Goal: Task Accomplishment & Management: Use online tool/utility

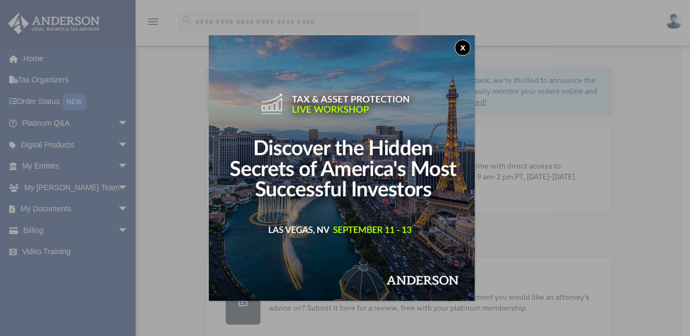
click at [466, 49] on button "x" at bounding box center [463, 48] width 16 height 16
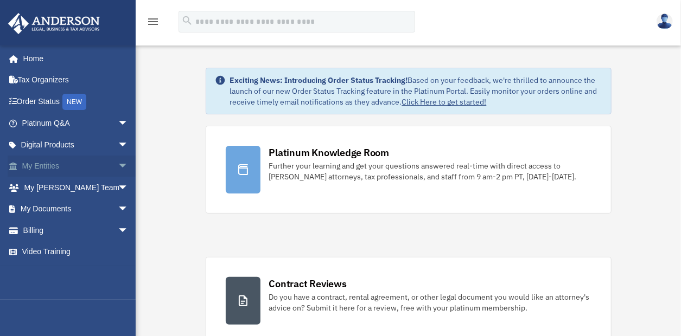
click at [118, 161] on span "arrow_drop_down" at bounding box center [129, 167] width 22 height 22
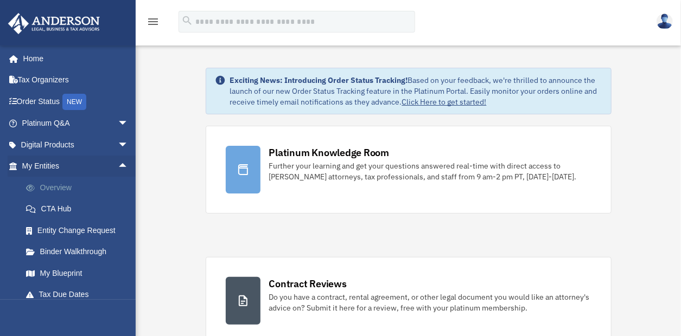
click at [98, 185] on link "Overview" at bounding box center [80, 188] width 130 height 22
click at [59, 183] on link "Overview" at bounding box center [80, 188] width 130 height 22
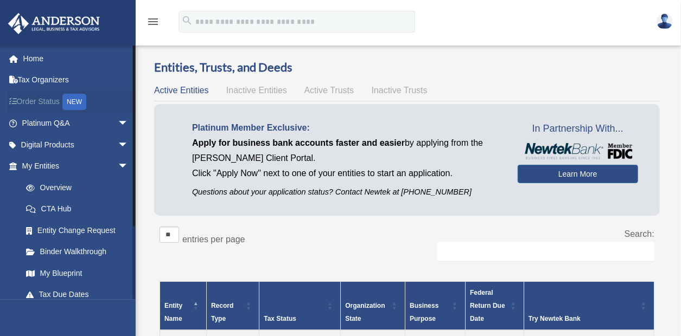
click at [79, 99] on div "NEW" at bounding box center [74, 102] width 24 height 16
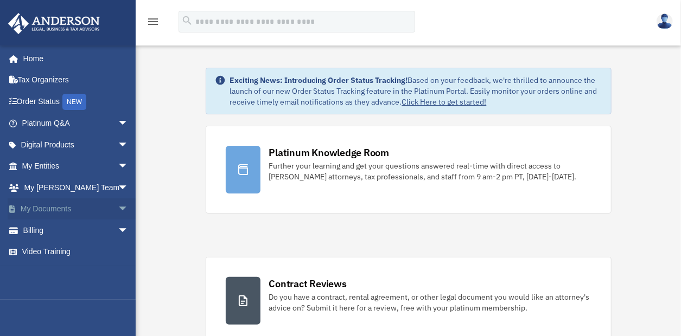
click at [118, 207] on span "arrow_drop_down" at bounding box center [129, 210] width 22 height 22
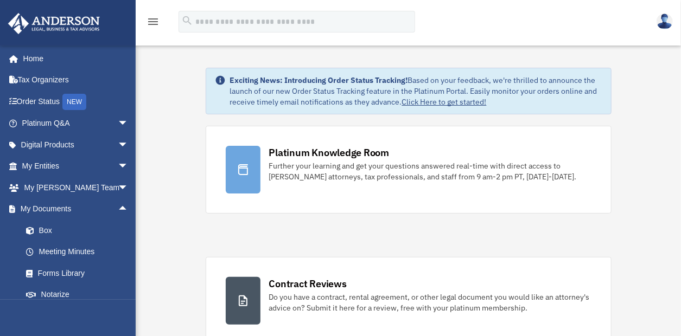
click at [94, 309] on div "svanroy@cox.net Sign Out svanroy@cox.net Home Tax Organizers Order Status NEW P…" at bounding box center [68, 213] width 136 height 336
click at [34, 56] on link "Home" at bounding box center [76, 59] width 137 height 22
click at [158, 17] on icon "menu" at bounding box center [153, 21] width 13 height 13
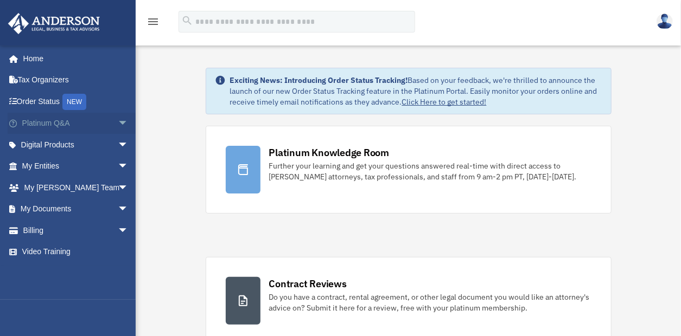
click at [118, 119] on span "arrow_drop_down" at bounding box center [129, 124] width 22 height 22
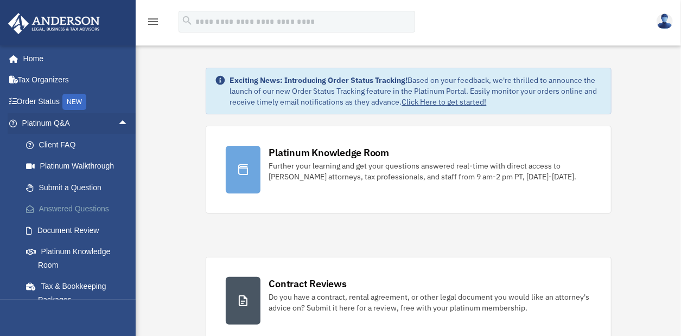
click at [82, 205] on link "Answered Questions" at bounding box center [80, 210] width 130 height 22
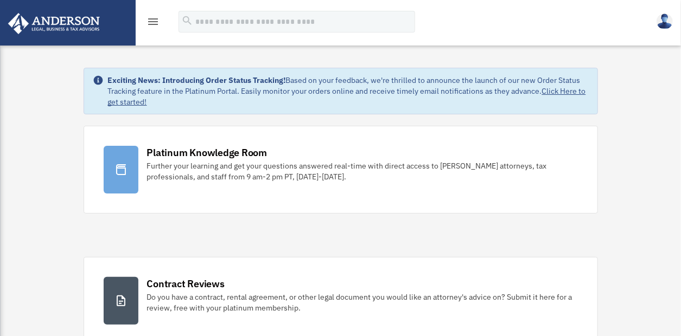
click at [152, 15] on icon "menu" at bounding box center [153, 21] width 13 height 13
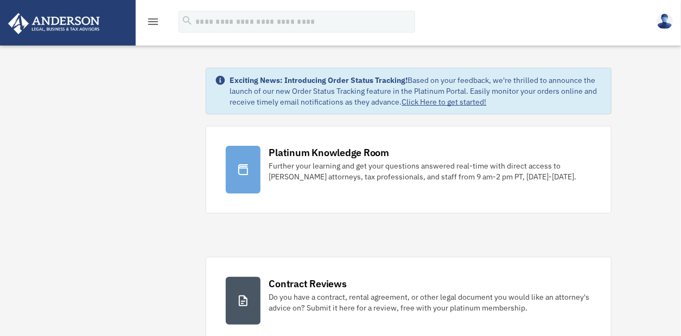
click at [154, 21] on icon "menu" at bounding box center [153, 21] width 13 height 13
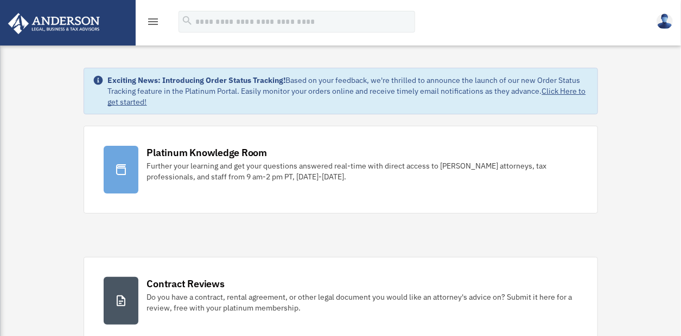
click at [148, 21] on icon "menu" at bounding box center [153, 21] width 13 height 13
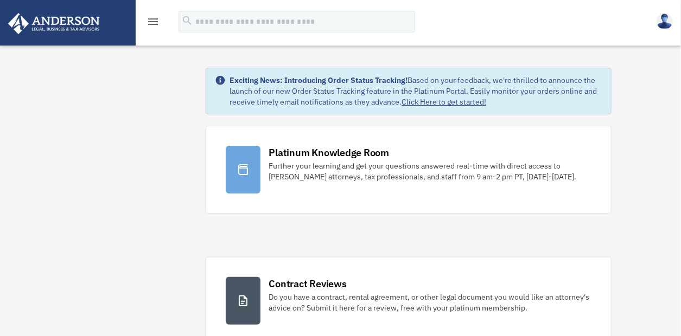
click at [662, 23] on img at bounding box center [665, 22] width 16 height 16
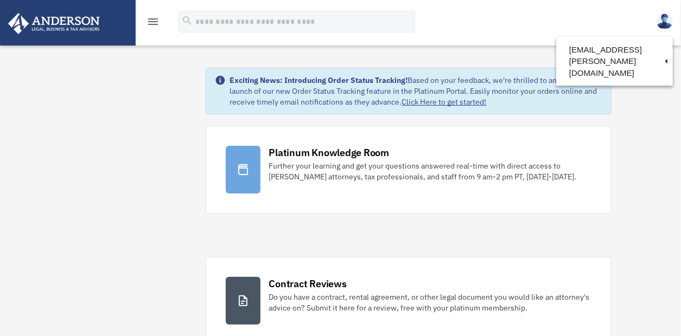
click at [545, 4] on div "menu search Site Menu add svanroy@cox.net Reset Password Logout" at bounding box center [340, 22] width 681 height 45
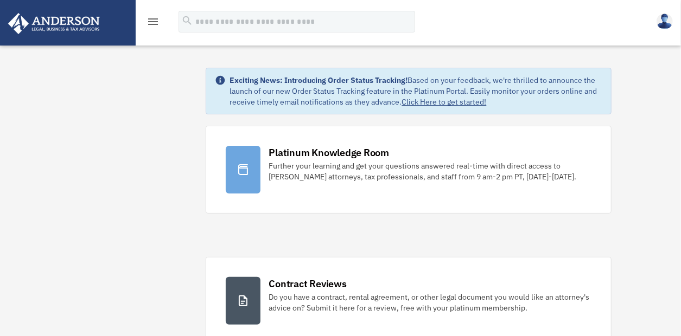
click at [148, 18] on icon "menu" at bounding box center [153, 21] width 13 height 13
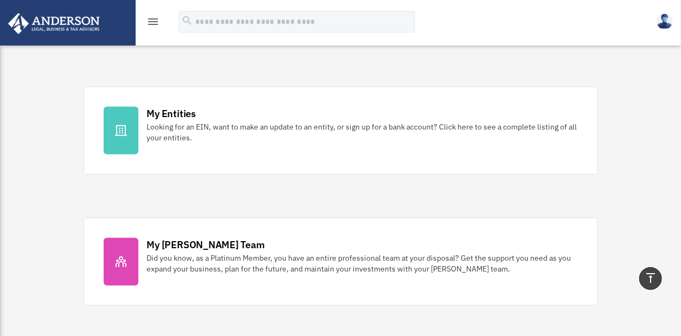
scroll to position [271, 0]
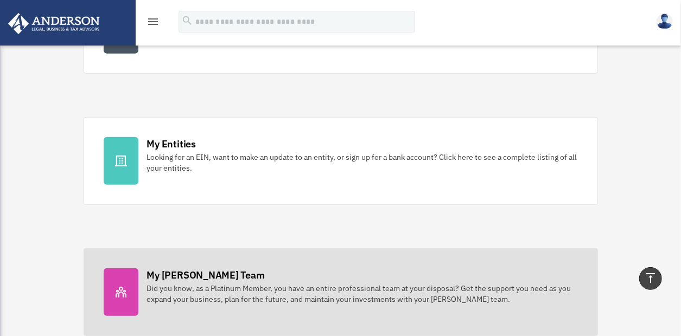
click at [228, 291] on div "Did you know, as a Platinum Member, you have an entire professional team at you…" at bounding box center [362, 294] width 431 height 22
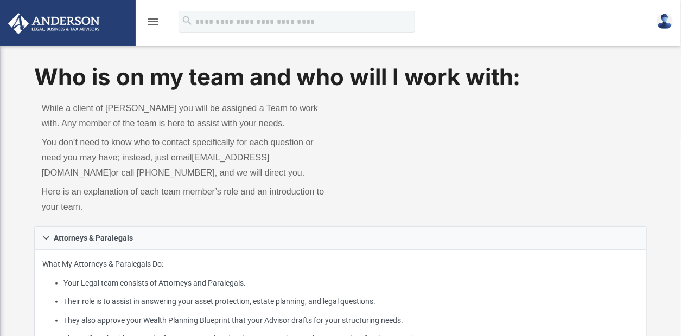
click at [152, 19] on icon "menu" at bounding box center [153, 21] width 13 height 13
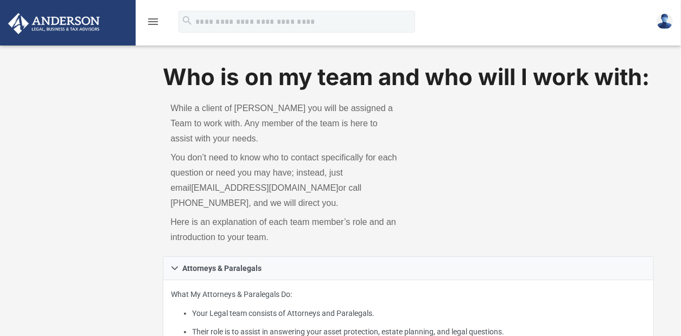
click at [152, 20] on icon "menu" at bounding box center [153, 21] width 13 height 13
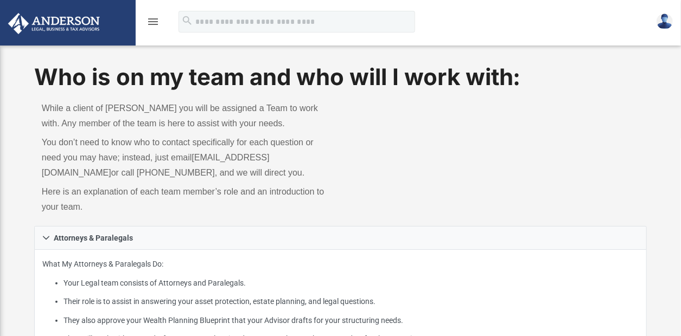
click at [150, 25] on icon "menu" at bounding box center [153, 21] width 13 height 13
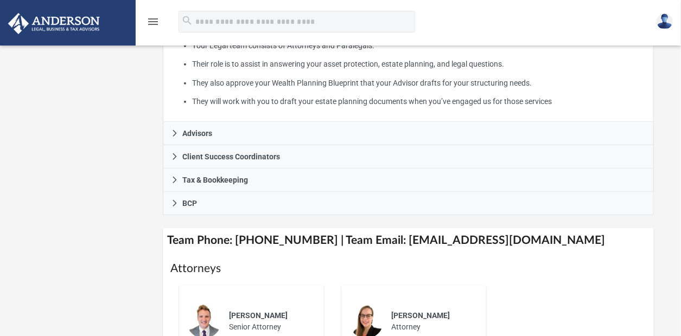
scroll to position [271, 0]
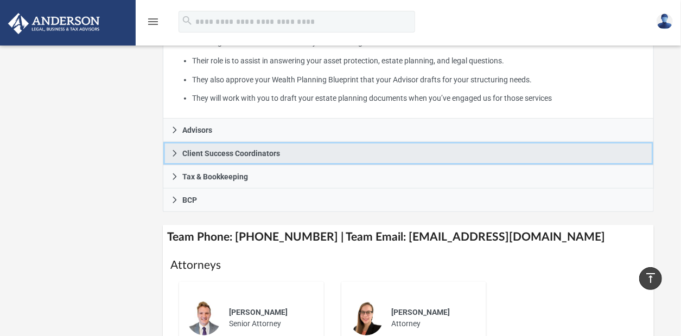
click at [249, 150] on span "Client Success Coordinators" at bounding box center [231, 154] width 98 height 8
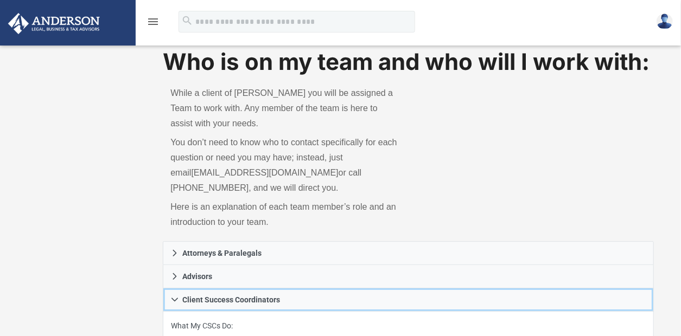
scroll to position [0, 0]
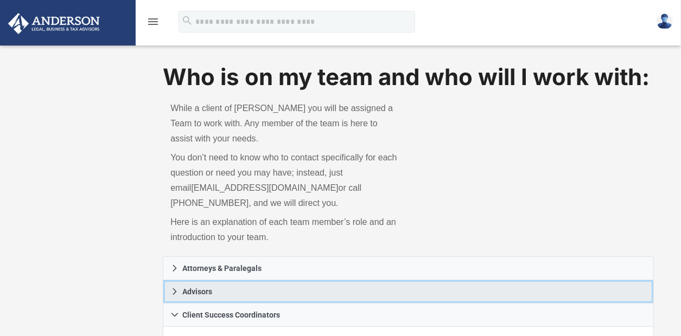
click at [212, 291] on link "Advisors" at bounding box center [408, 292] width 491 height 23
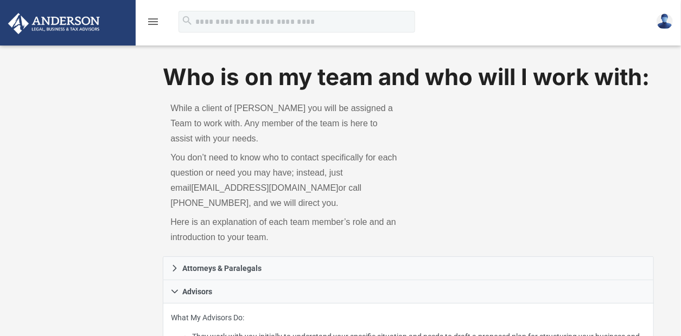
click at [149, 20] on icon "menu" at bounding box center [153, 21] width 13 height 13
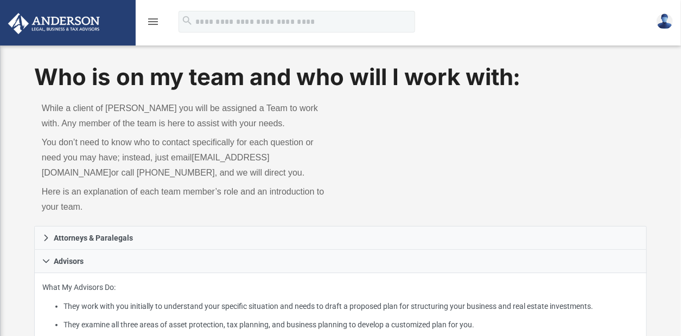
click at [149, 20] on icon "menu" at bounding box center [153, 21] width 13 height 13
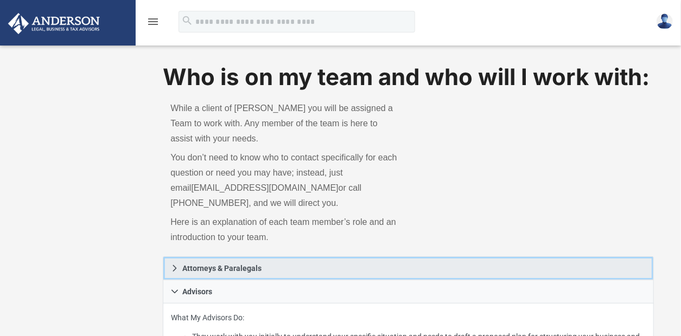
click at [222, 271] on span "Attorneys & Paralegals" at bounding box center [221, 269] width 79 height 8
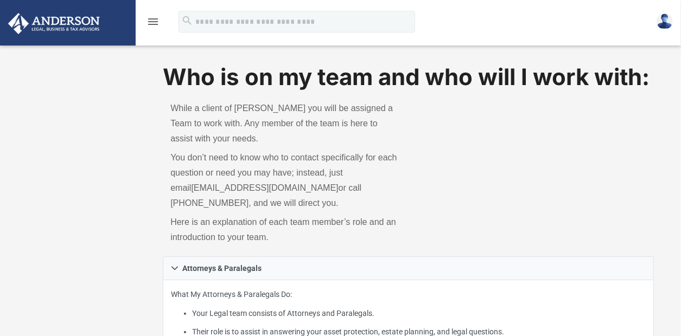
click at [153, 20] on icon "menu" at bounding box center [153, 21] width 13 height 13
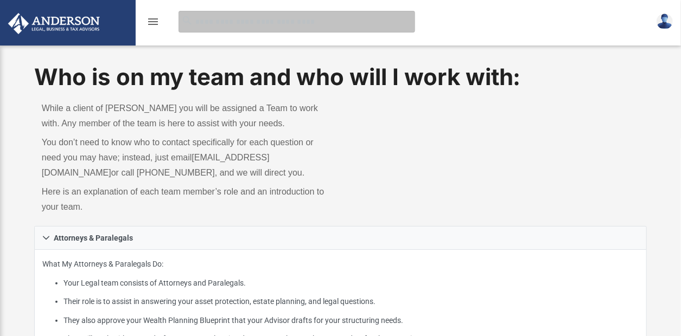
click at [227, 26] on input "search" at bounding box center [297, 22] width 237 height 22
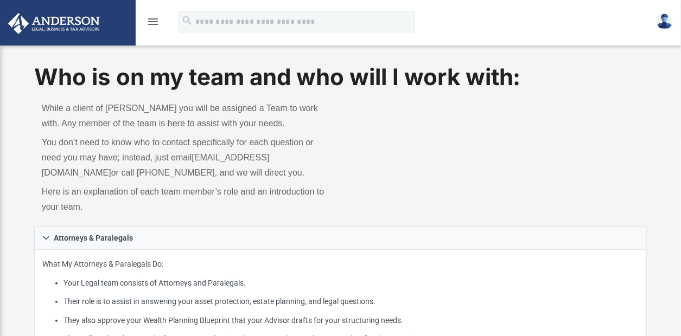
click at [152, 20] on icon "menu" at bounding box center [153, 21] width 13 height 13
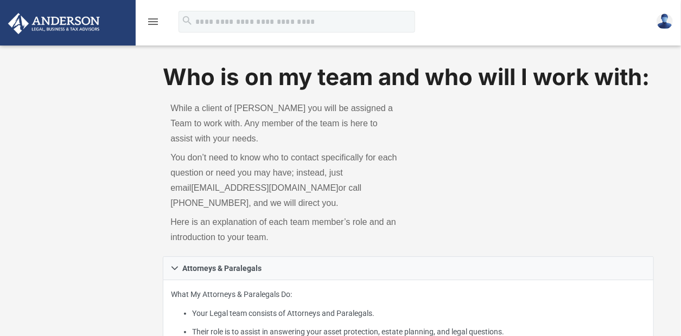
click at [149, 20] on icon "menu" at bounding box center [153, 21] width 13 height 13
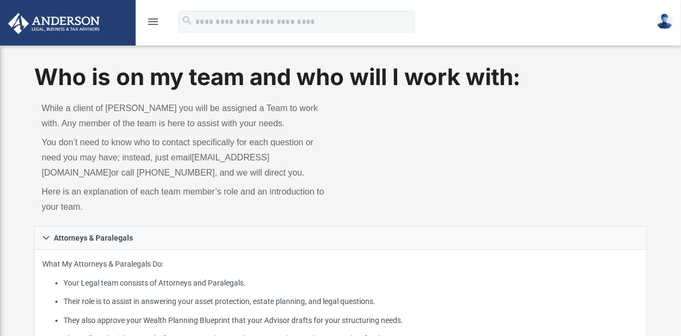
click at [151, 20] on icon "menu" at bounding box center [153, 21] width 13 height 13
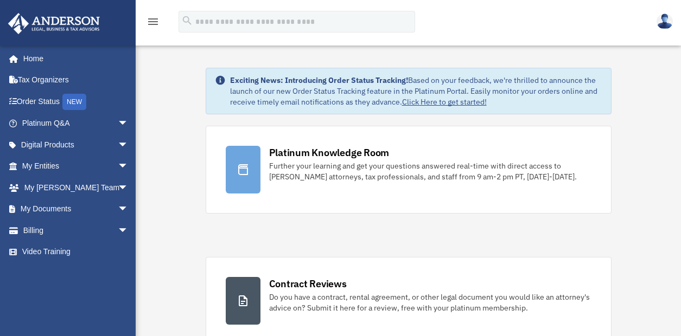
scroll to position [271, 0]
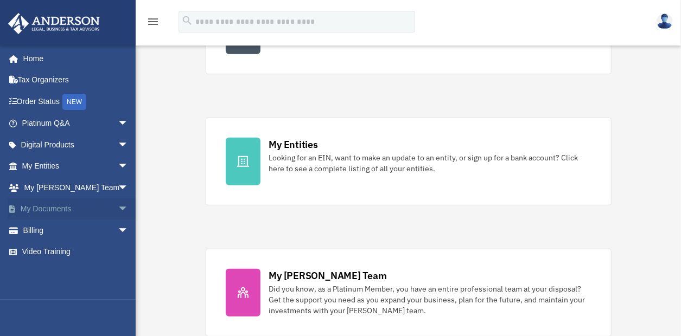
click at [118, 205] on span "arrow_drop_down" at bounding box center [129, 210] width 22 height 22
click at [50, 230] on link "Box" at bounding box center [80, 231] width 130 height 22
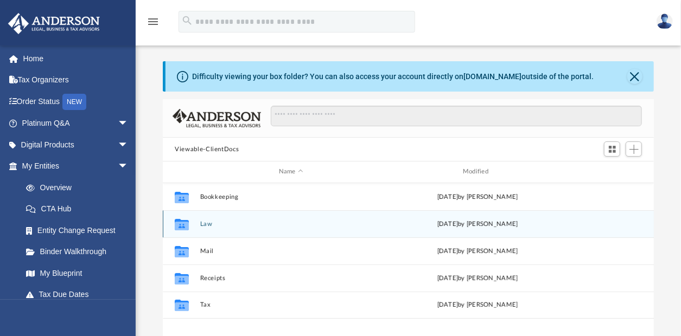
scroll to position [238, 482]
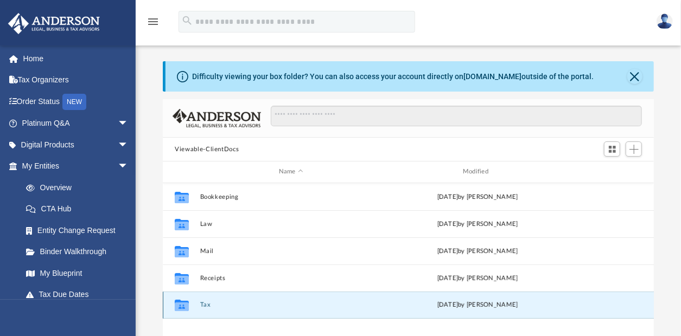
click at [203, 307] on button "Tax" at bounding box center [291, 305] width 182 height 7
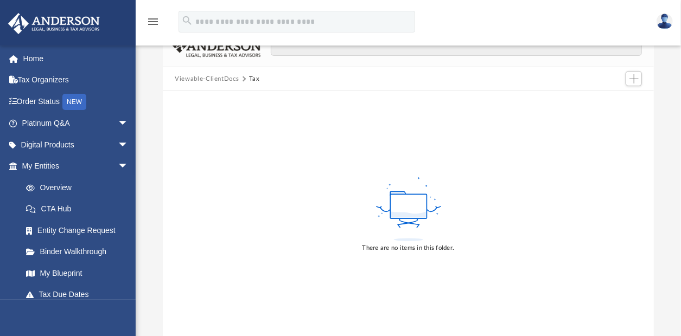
scroll to position [54, 0]
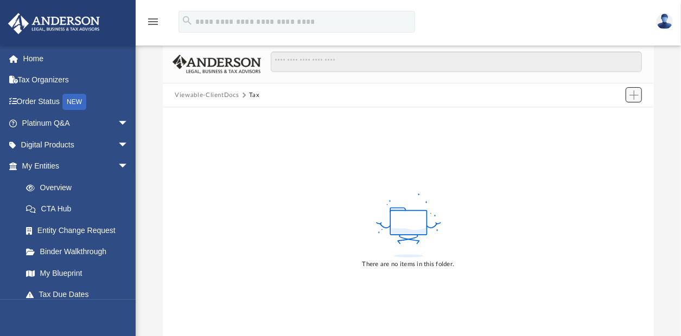
click at [636, 93] on span "Add" at bounding box center [633, 95] width 9 height 9
